Goal: Find specific page/section: Find specific page/section

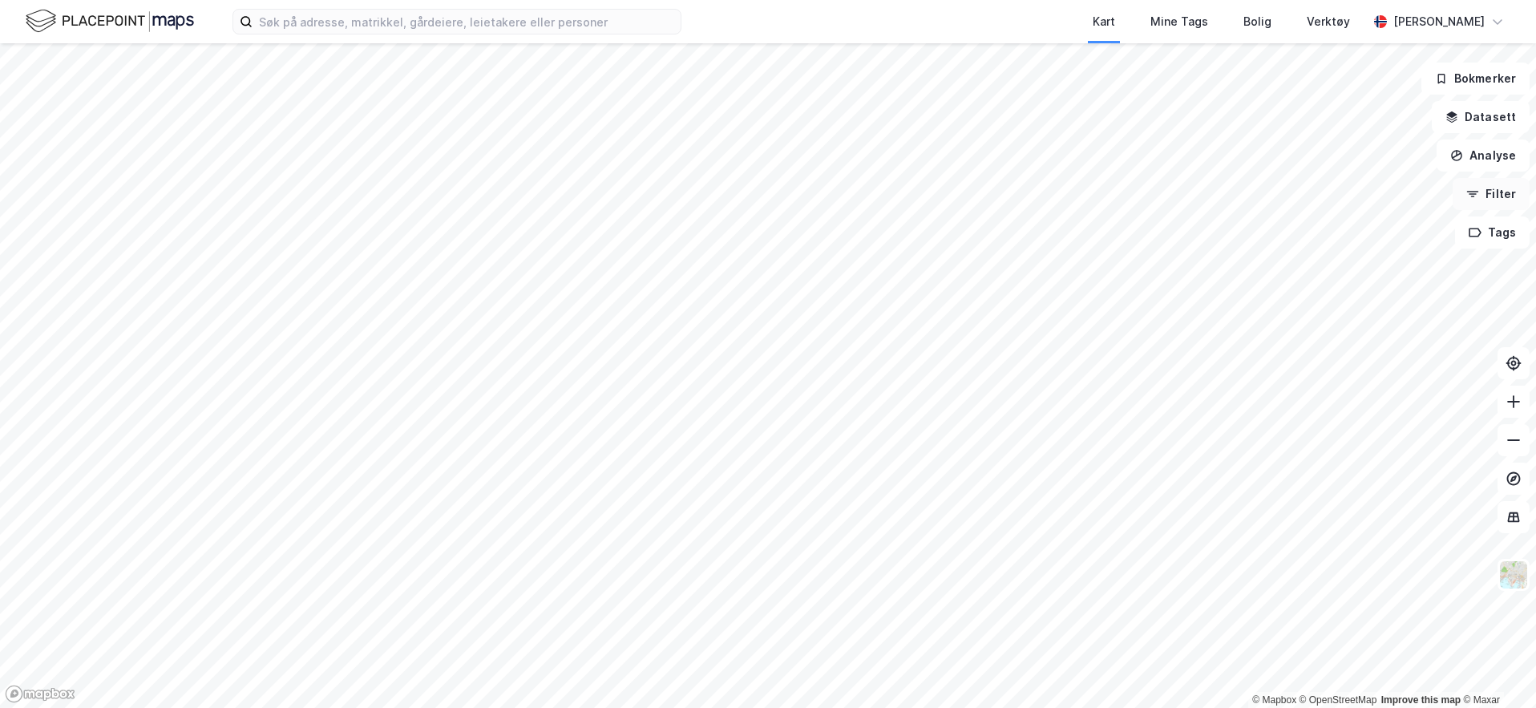
click at [1503, 197] on button "Filter" at bounding box center [1491, 194] width 77 height 32
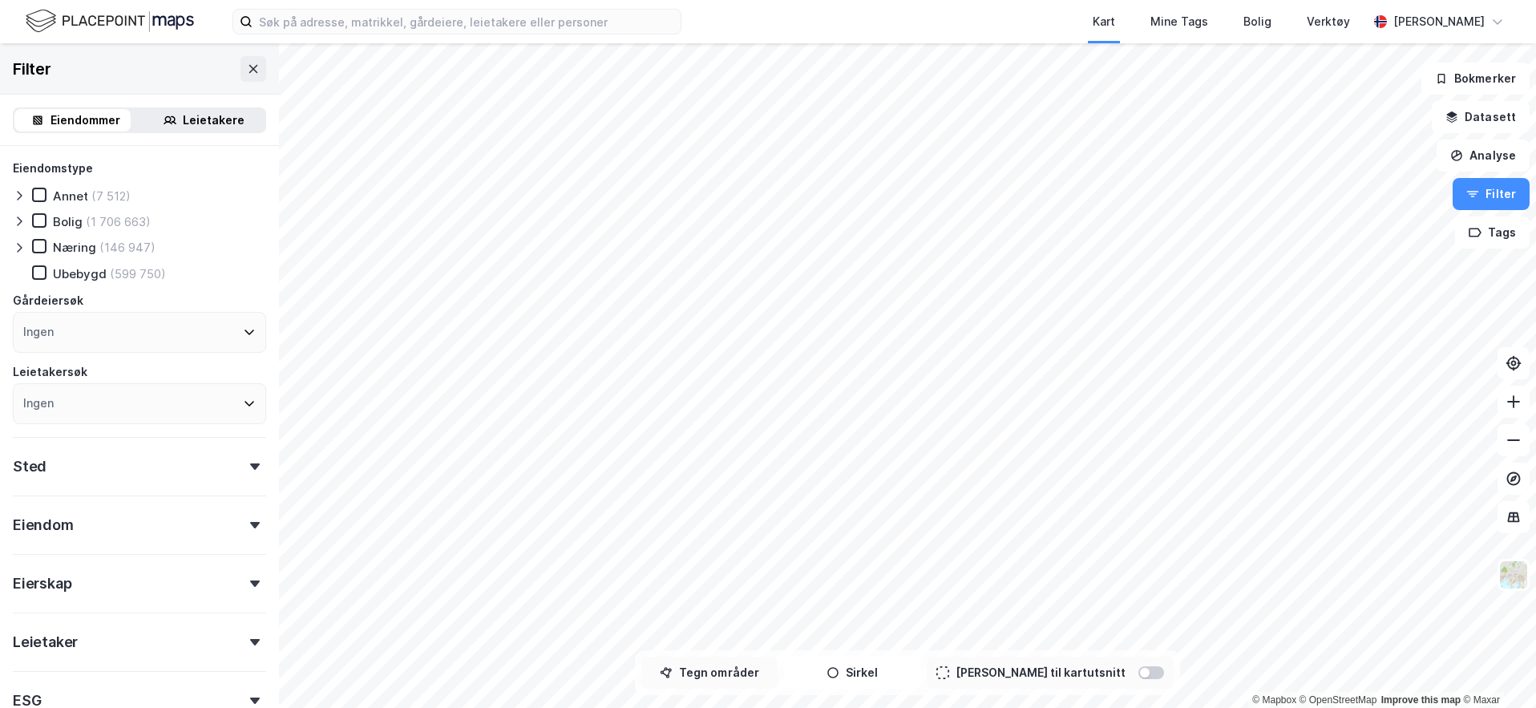
click at [733, 673] on button "Tegn områder" at bounding box center [709, 673] width 136 height 32
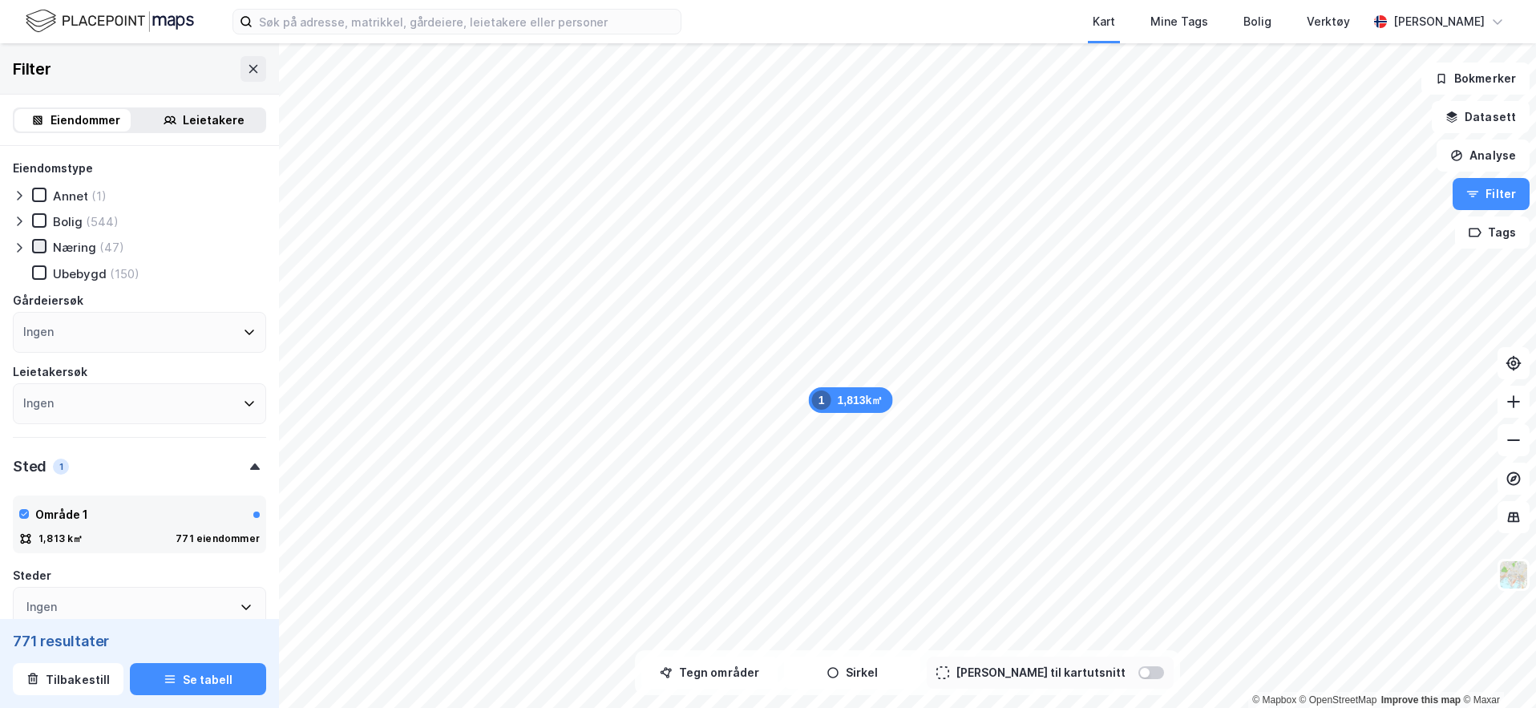
click at [38, 250] on icon at bounding box center [39, 245] width 11 height 11
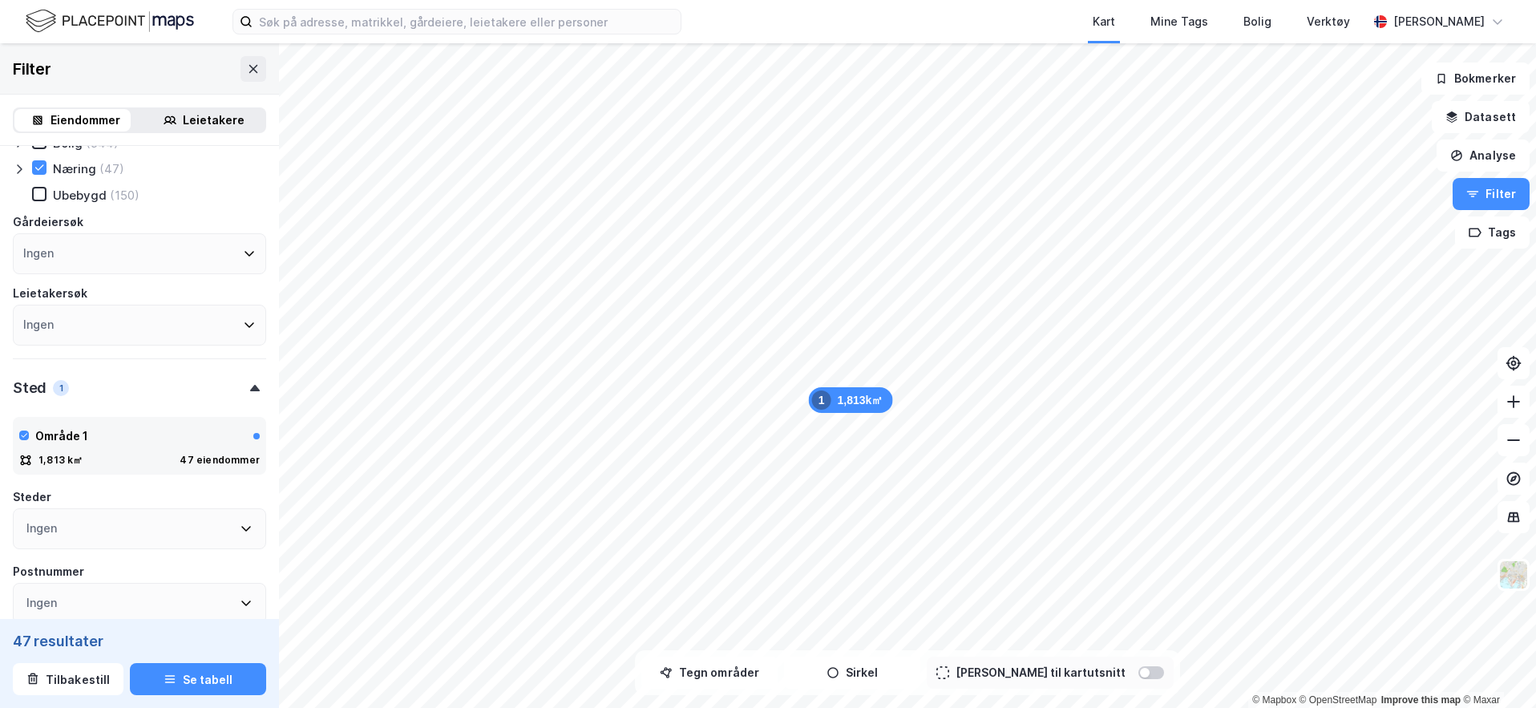
scroll to position [104, 0]
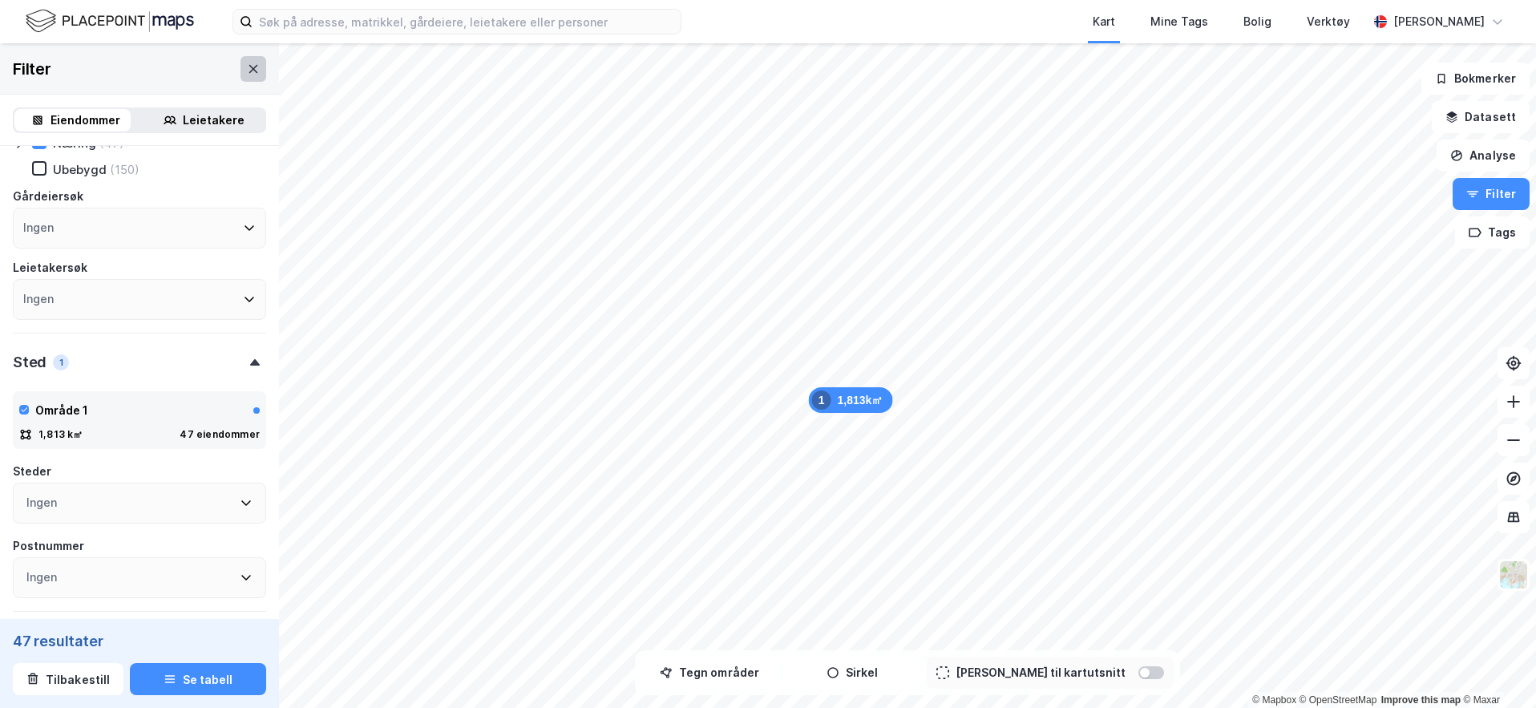
click at [247, 68] on icon at bounding box center [253, 69] width 13 height 13
